Goal: Transaction & Acquisition: Purchase product/service

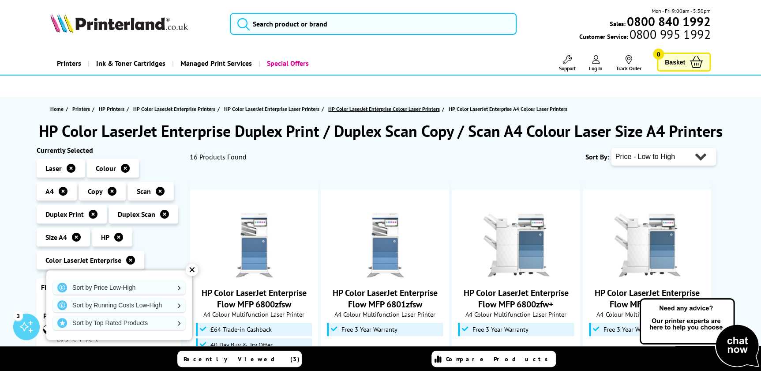
click at [349, 108] on span "HP Color LaserJet Enterprise Colour Laser Printers" at bounding box center [383, 108] width 111 height 9
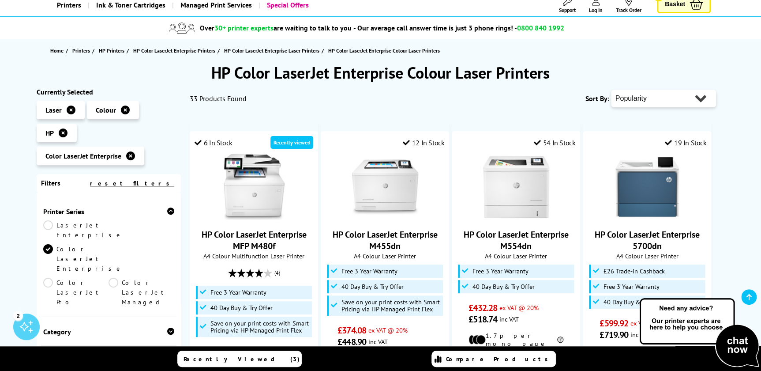
scroll to position [40, 0]
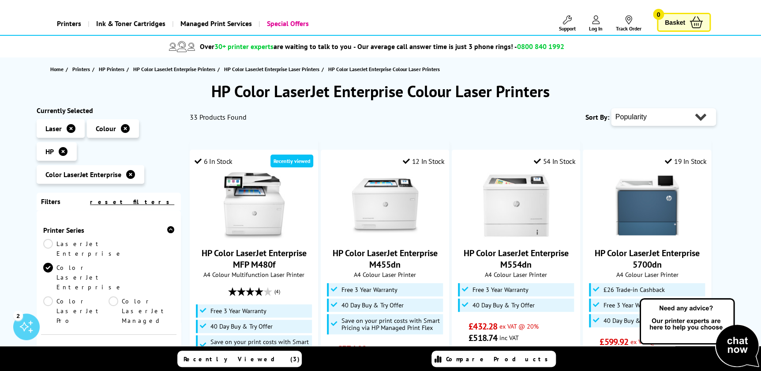
click at [699, 113] on select "Popularity Rating Price - Low to High Price - High to Low Running Costs - Low t…" at bounding box center [663, 117] width 105 height 18
select select "Price Ascending"
click at [611, 108] on select "Popularity Rating Price - Low to High Price - High to Low Running Costs - Low t…" at bounding box center [663, 117] width 105 height 18
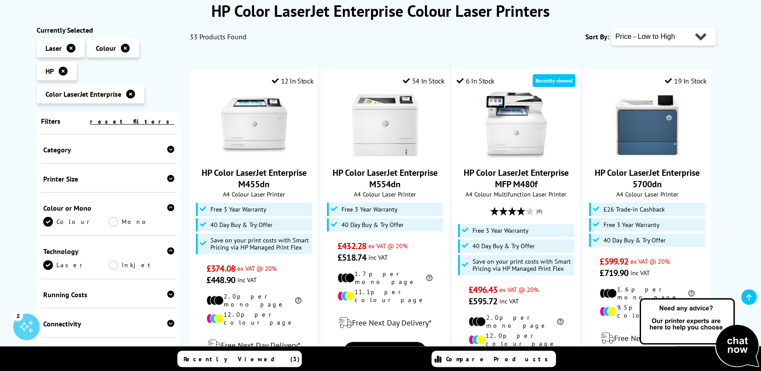
scroll to position [200, 0]
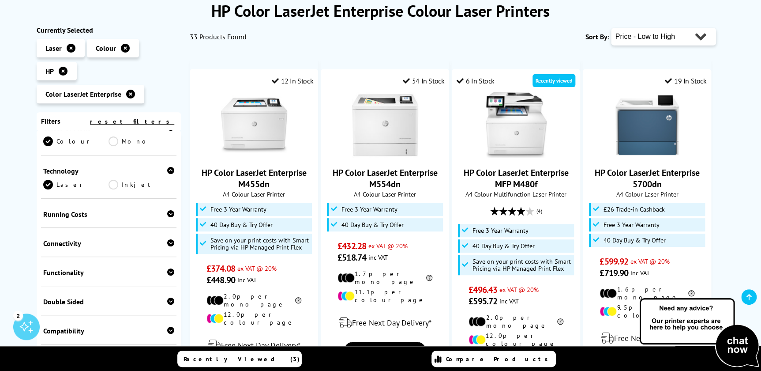
click at [80, 268] on div "Functionality" at bounding box center [109, 272] width 132 height 9
click at [115, 281] on link "Scan" at bounding box center [142, 286] width 66 height 10
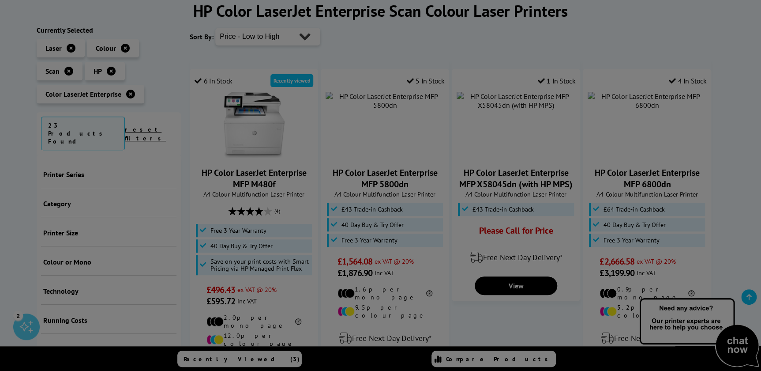
scroll to position [276, 0]
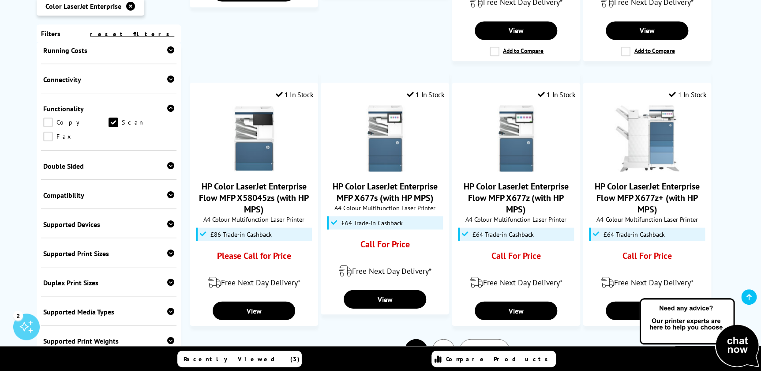
scroll to position [963, 0]
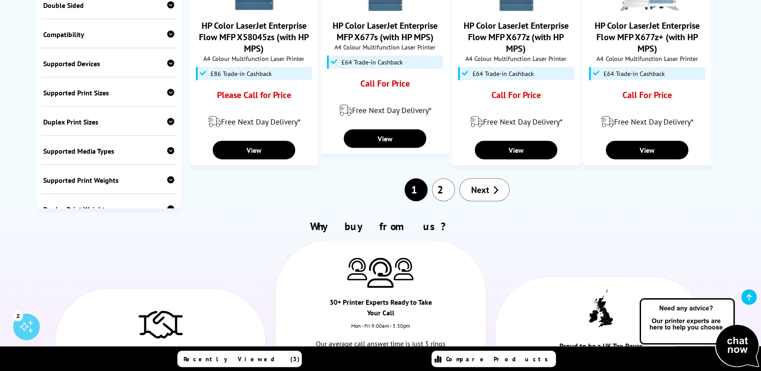
click at [494, 185] on icon at bounding box center [496, 189] width 6 height 9
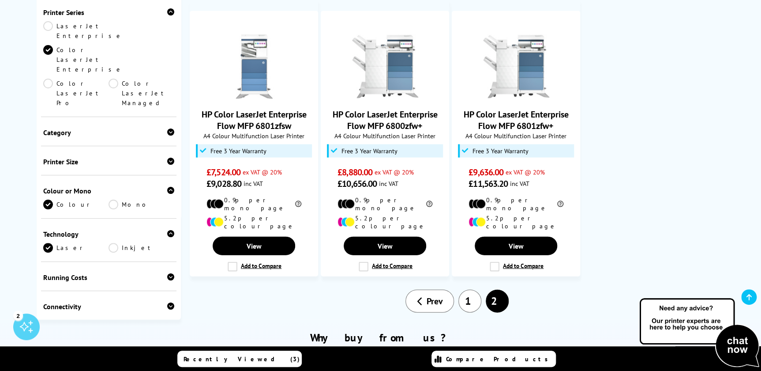
scroll to position [883, 0]
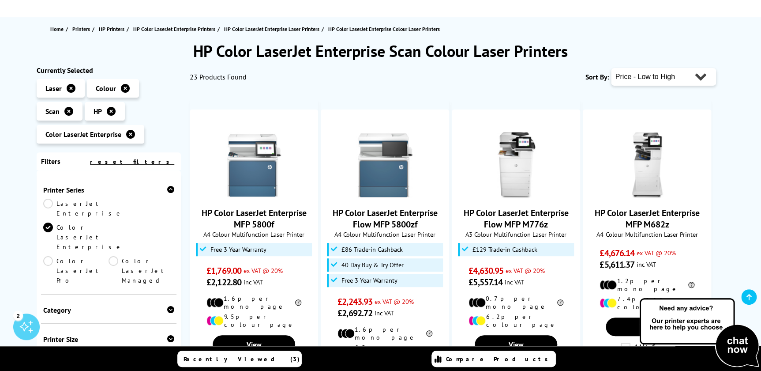
scroll to position [0, 0]
